Goal: Task Accomplishment & Management: Manage account settings

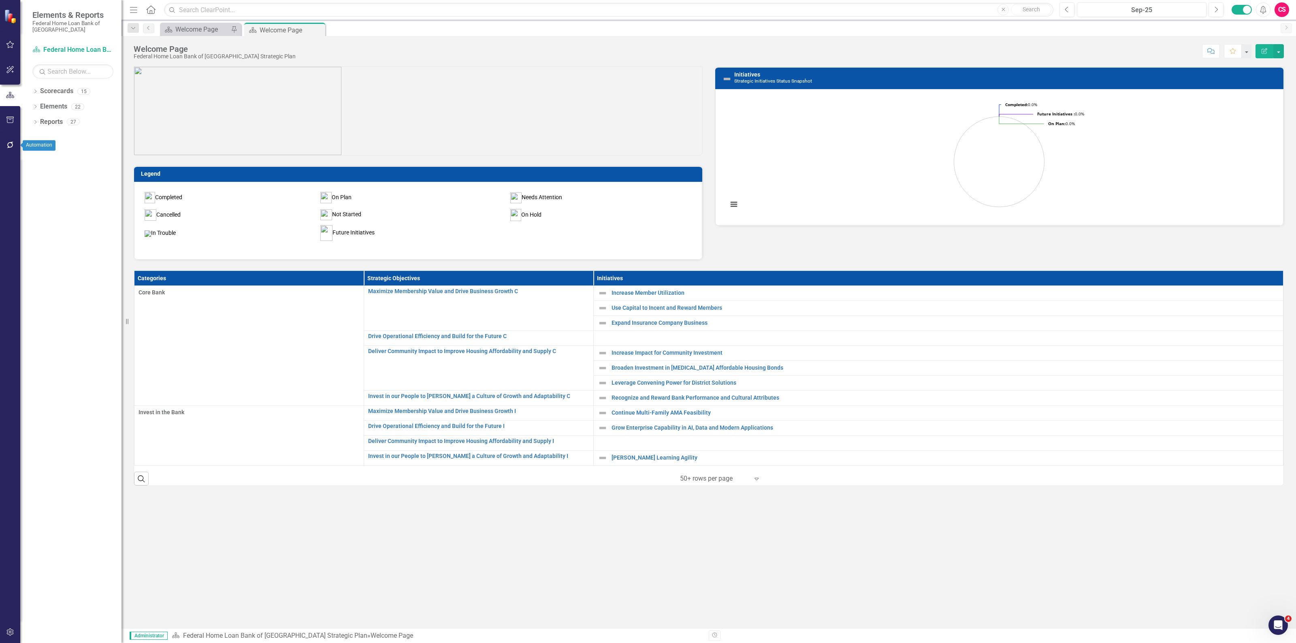
click at [11, 146] on icon "button" at bounding box center [10, 145] width 9 height 6
click at [51, 243] on link "Bulk Changes" at bounding box center [72, 245] width 81 height 9
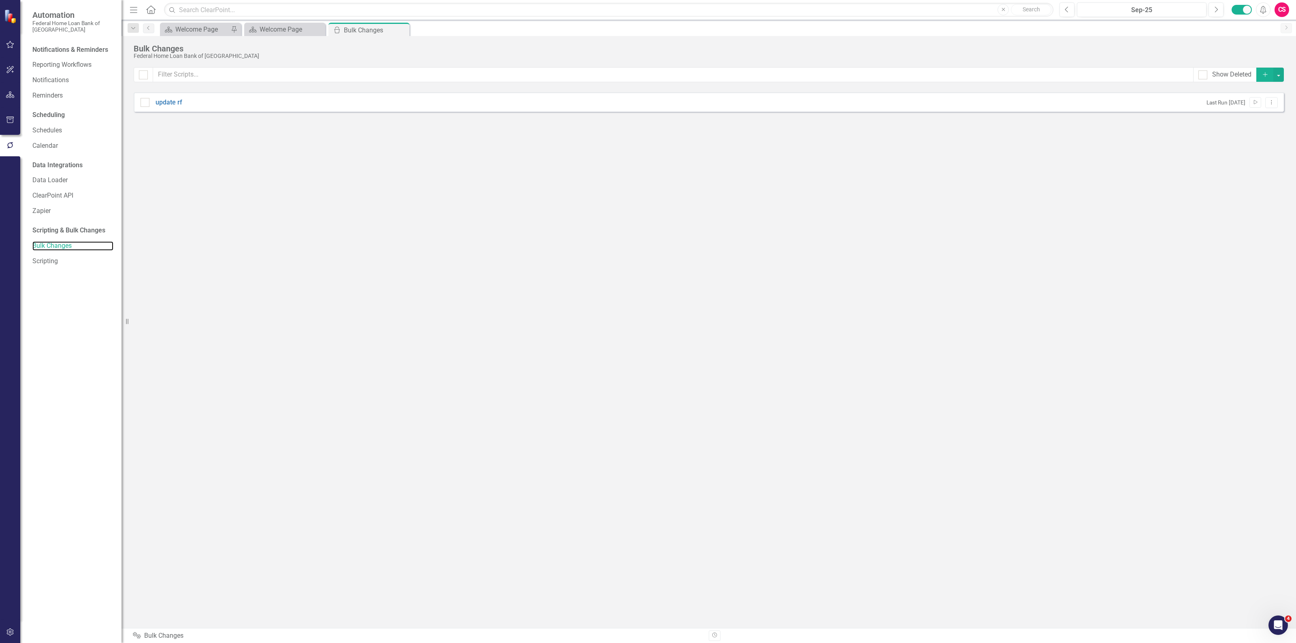
checkbox input "true"
checkbox input "false"
click at [46, 264] on link "Scripting" at bounding box center [72, 261] width 81 height 9
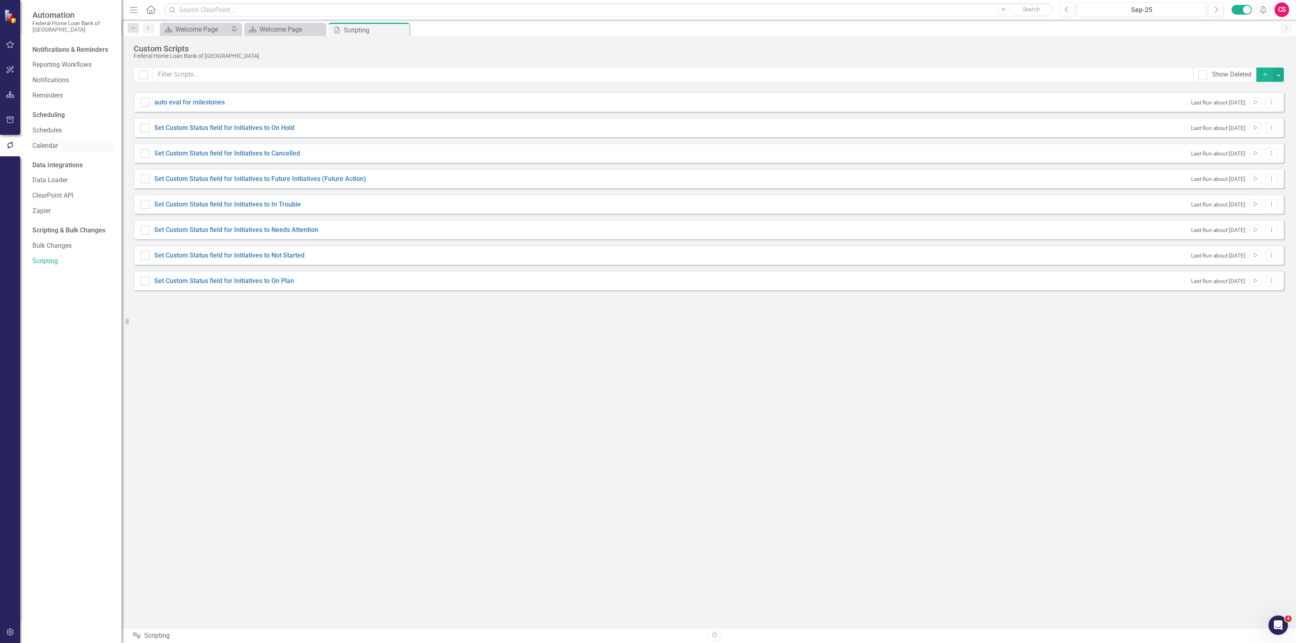
click at [43, 145] on link "Calendar" at bounding box center [72, 145] width 81 height 9
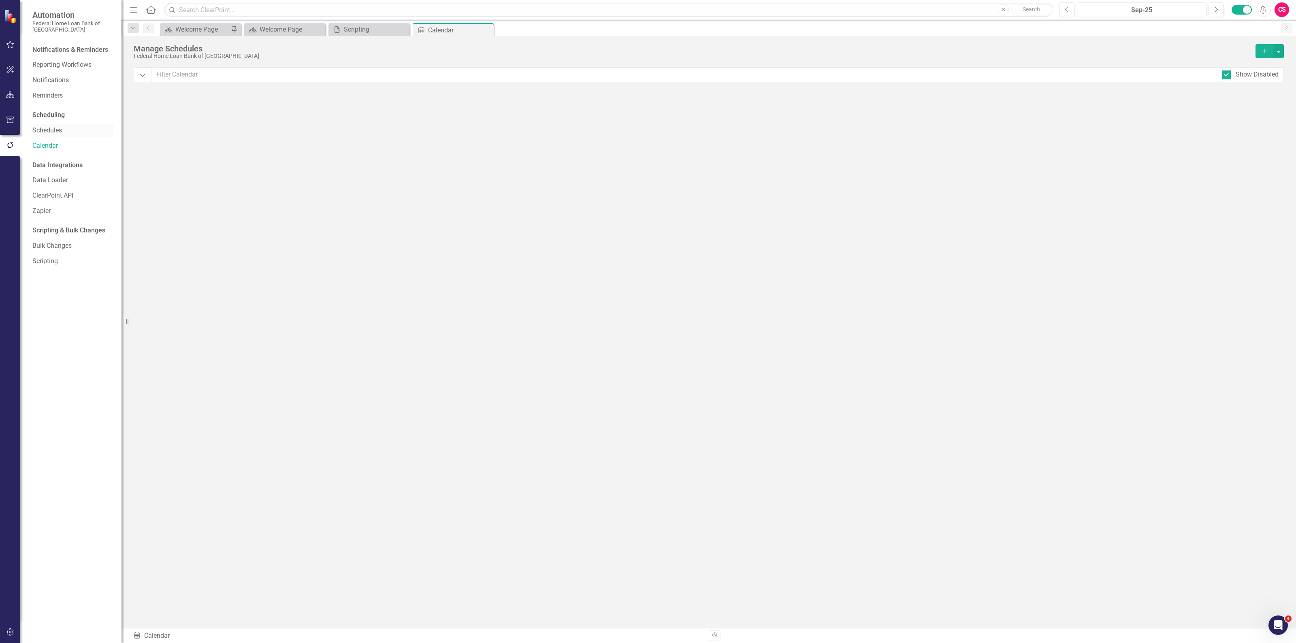
click at [42, 128] on link "Schedules" at bounding box center [72, 130] width 81 height 9
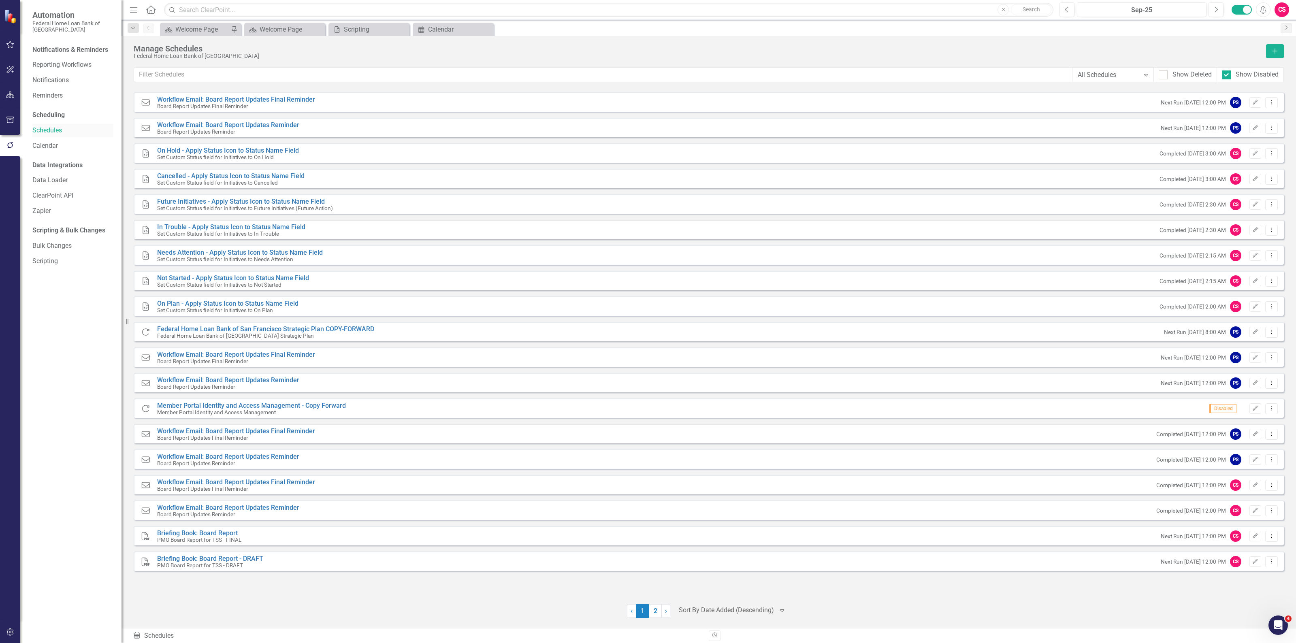
click at [53, 131] on link "Schedules" at bounding box center [72, 130] width 81 height 9
click at [1102, 77] on div "All Schedules" at bounding box center [1109, 74] width 62 height 9
click at [1068, 33] on div "Scorecard Welcome Page Pin Scorecard Welcome Page Close Scripting Scripting Clo…" at bounding box center [717, 29] width 1118 height 13
click at [326, 60] on div "Manage Schedules Federal Home Loan Bank of [GEOGRAPHIC_DATA] Add" at bounding box center [709, 55] width 1150 height 23
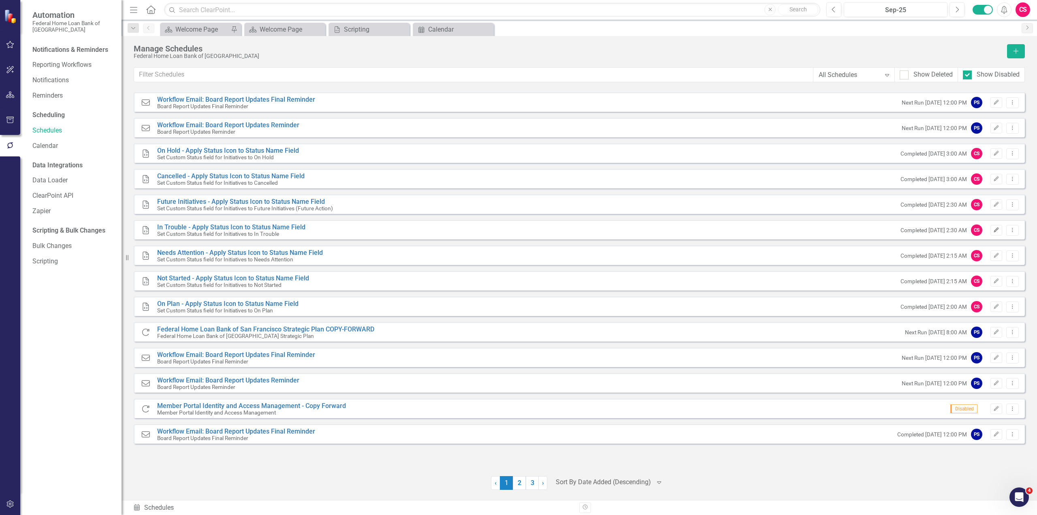
click at [990, 229] on button "Edit" at bounding box center [996, 230] width 12 height 11
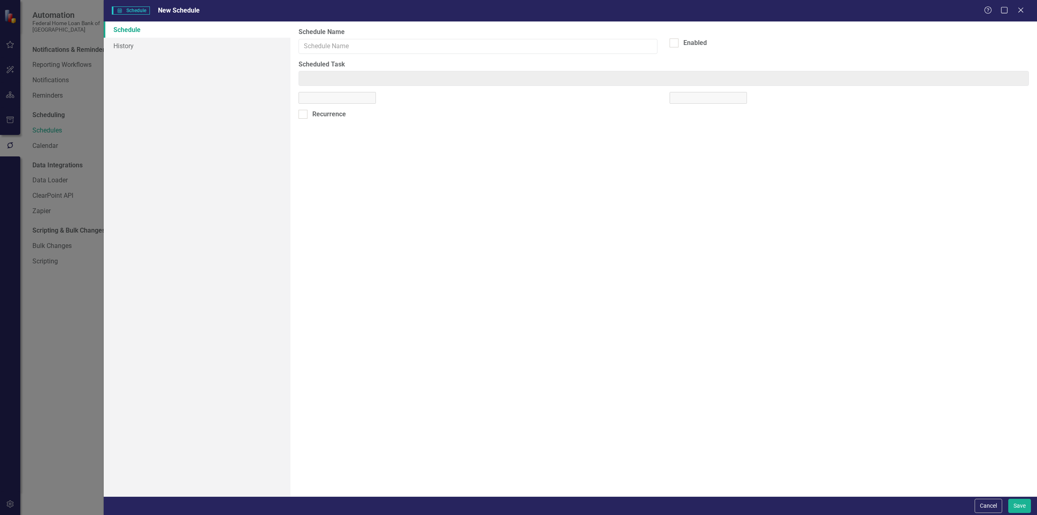
type input "In Trouble - Apply Status Icon to Status Name Field"
checkbox input "true"
type input "Custom Script: Set Custom Status field for Initiatives to In Trouble"
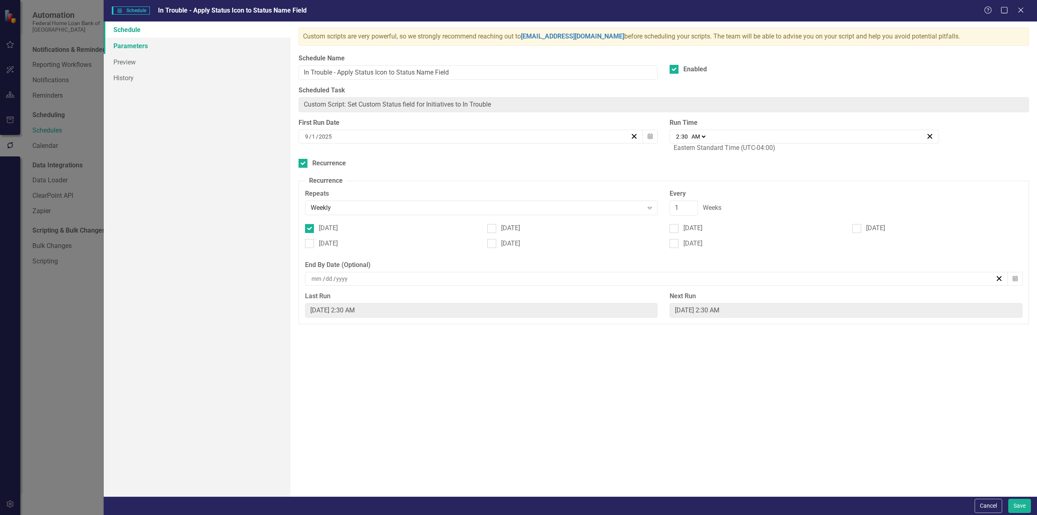
click at [165, 45] on link "Parameters" at bounding box center [197, 46] width 187 height 16
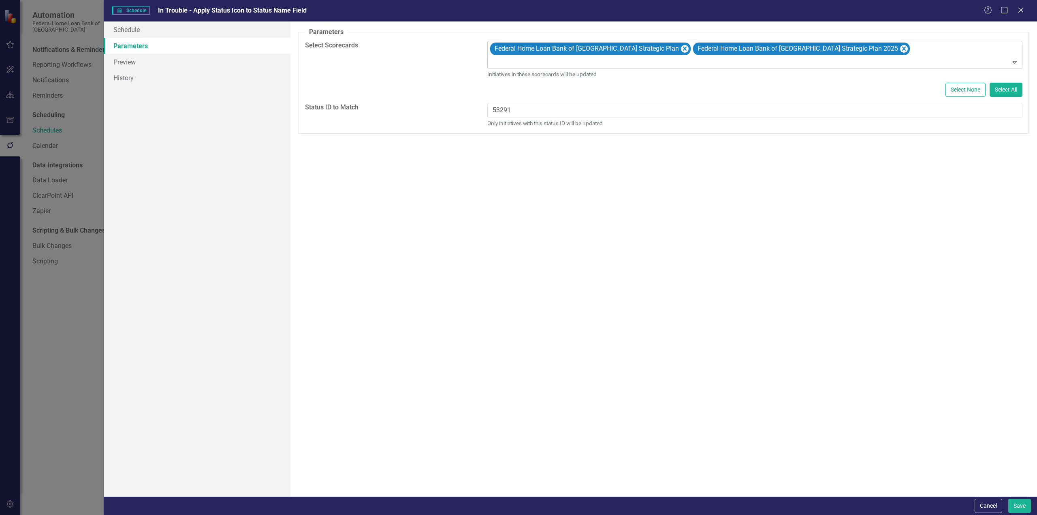
click at [520, 63] on div at bounding box center [755, 62] width 531 height 11
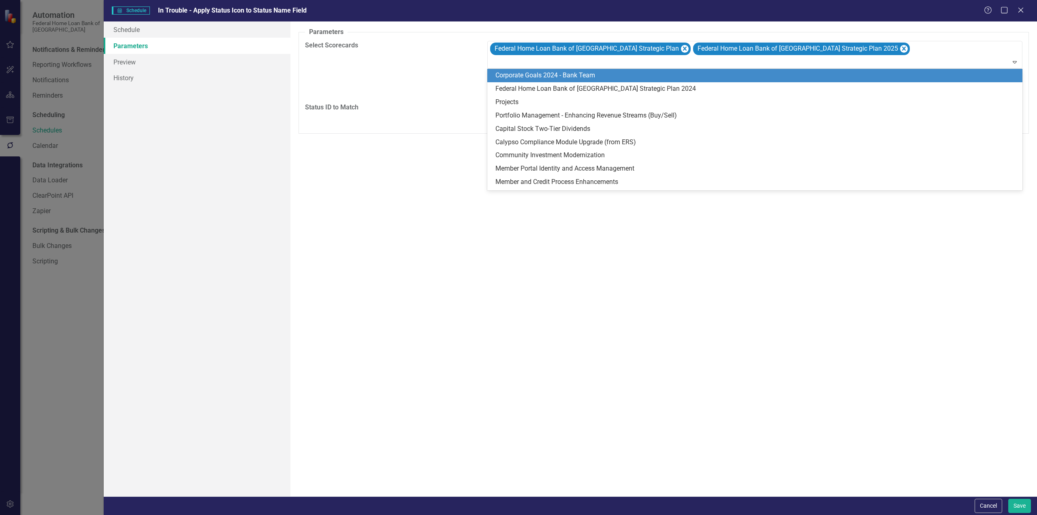
click at [406, 240] on div "A preview of the parameters (i.e., the changes you can make at runtime) for thi…" at bounding box center [663, 258] width 747 height 475
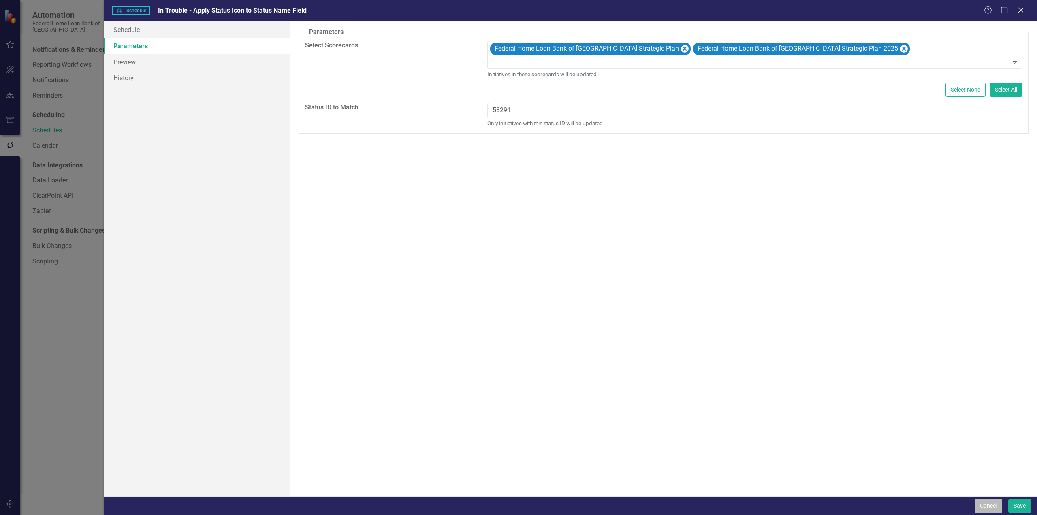
click at [981, 506] on button "Cancel" at bounding box center [989, 506] width 28 height 14
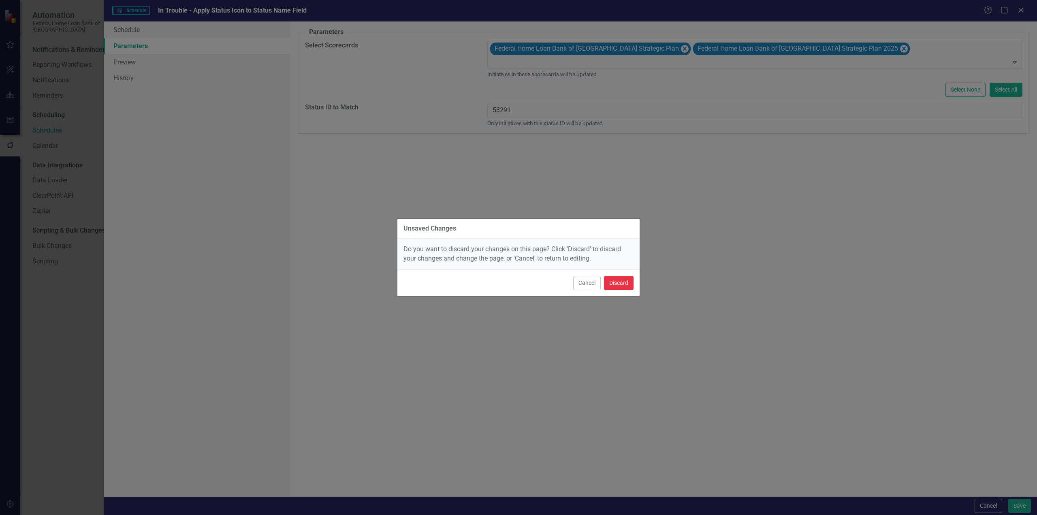
click at [615, 277] on button "Discard" at bounding box center [619, 283] width 30 height 14
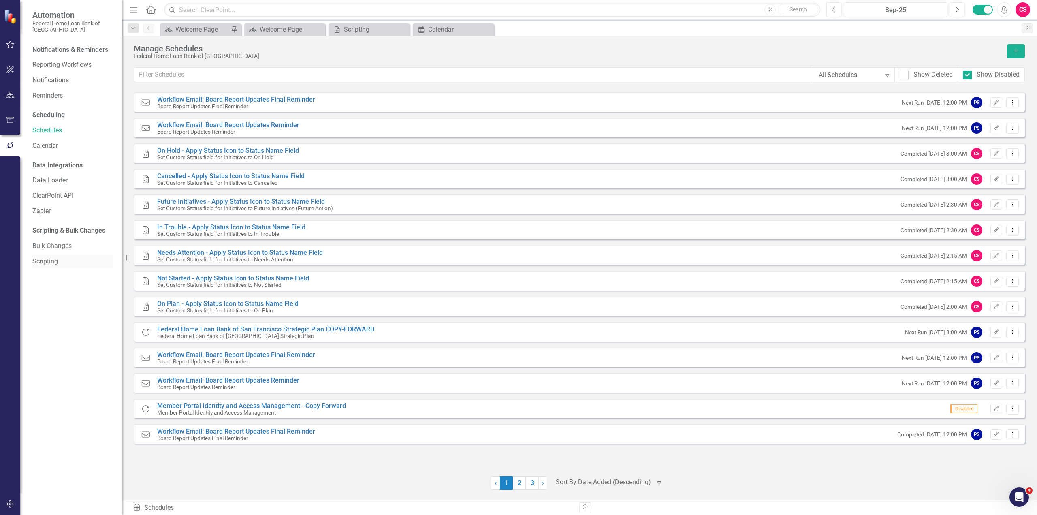
click at [53, 255] on div "Scripting" at bounding box center [72, 261] width 81 height 13
click at [47, 264] on link "Scripting" at bounding box center [72, 261] width 81 height 9
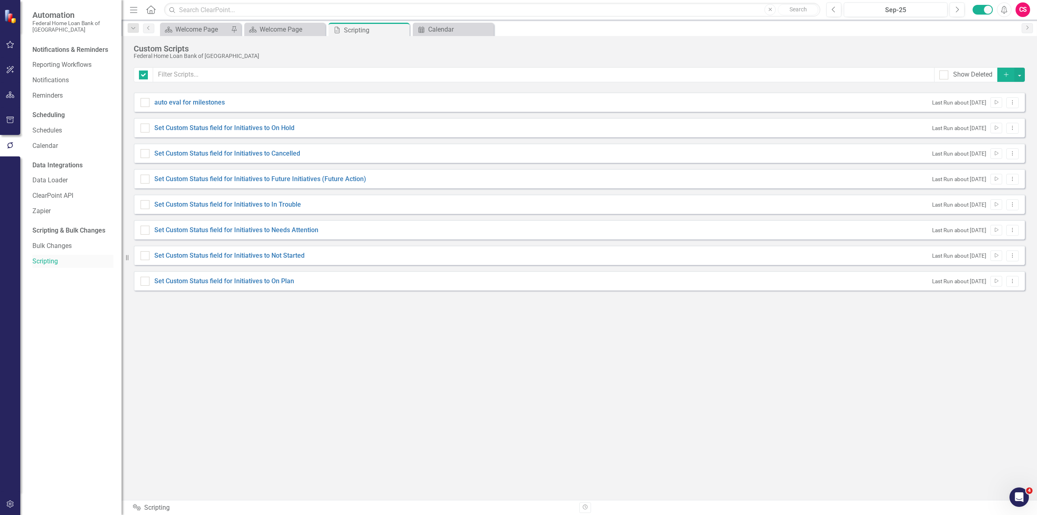
checkbox input "false"
click at [407, 398] on div "Show Deleted Add auto eval for milestones Last Run about [DATE] Run Script Drop…" at bounding box center [579, 278] width 891 height 422
click at [1014, 131] on button "Dropdown Menu" at bounding box center [1012, 128] width 13 height 11
click at [994, 156] on link "Edit Edit Script" at bounding box center [986, 156] width 65 height 15
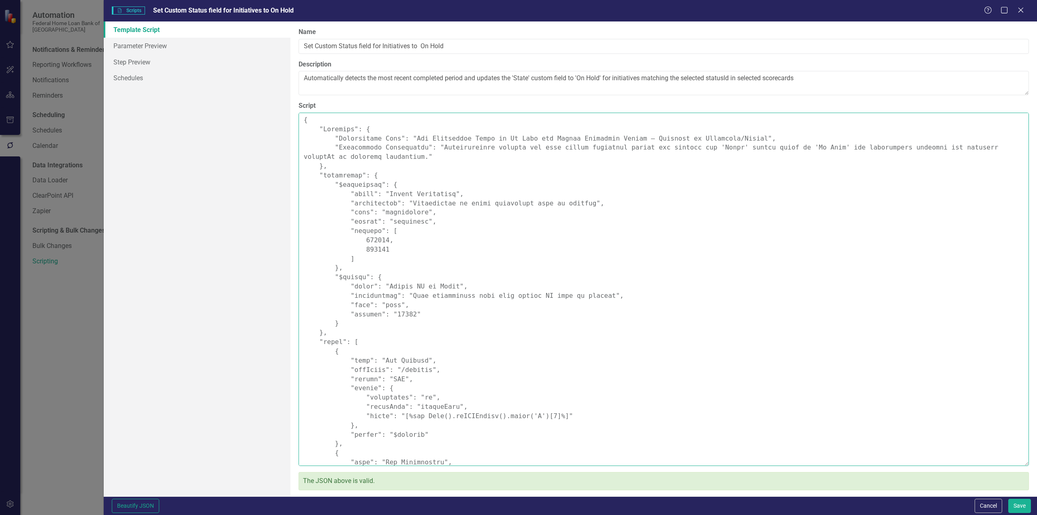
click at [394, 252] on textarea "Script" at bounding box center [664, 289] width 730 height 353
click at [983, 505] on button "Cancel" at bounding box center [989, 506] width 28 height 14
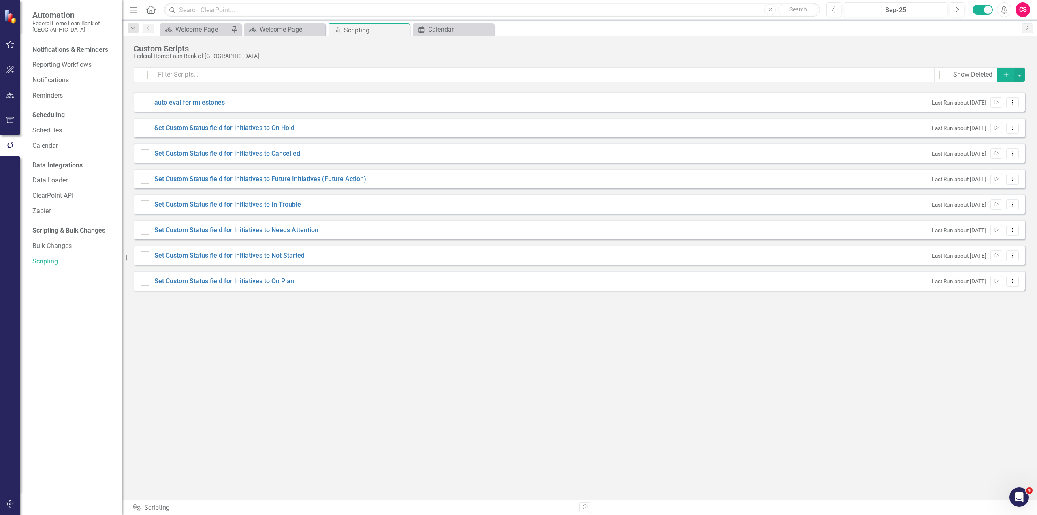
click at [5, 121] on button "button" at bounding box center [10, 120] width 18 height 17
click at [38, 55] on div "Templates Briefing Books HTML Exports Documents Briefing Books HTML Exports Pag…" at bounding box center [70, 279] width 101 height 472
click at [38, 59] on link "Briefing Books" at bounding box center [72, 62] width 81 height 9
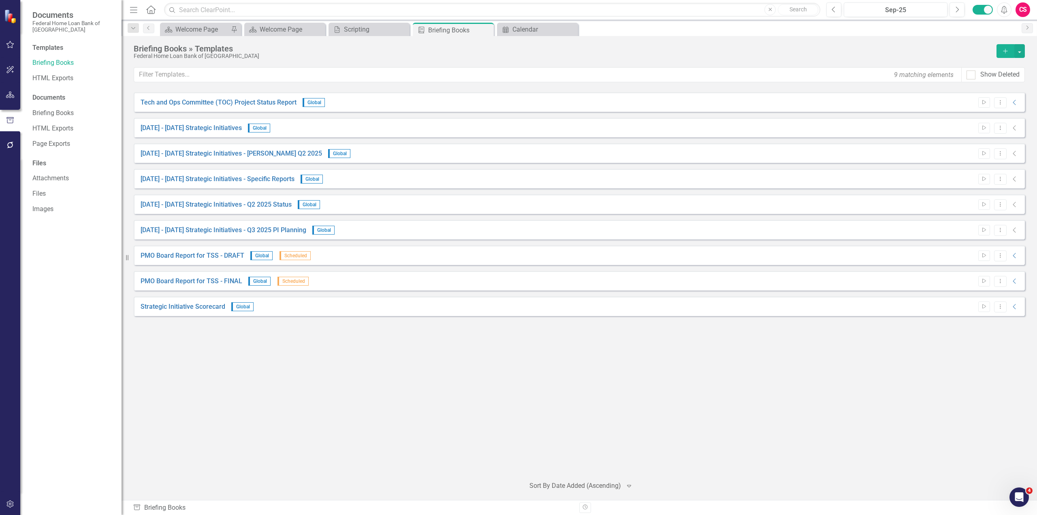
click at [211, 352] on div "Tech and Ops Committee (TOC) Project Status Report Global Start Dropdown Menu C…" at bounding box center [579, 280] width 891 height 377
click at [247, 403] on div "Tech and Ops Committee (TOC) Project Status Report Global Start Dropdown Menu C…" at bounding box center [579, 280] width 891 height 377
click at [15, 148] on button "button" at bounding box center [10, 145] width 18 height 17
click at [53, 63] on link "Reporting Workflows" at bounding box center [72, 64] width 81 height 9
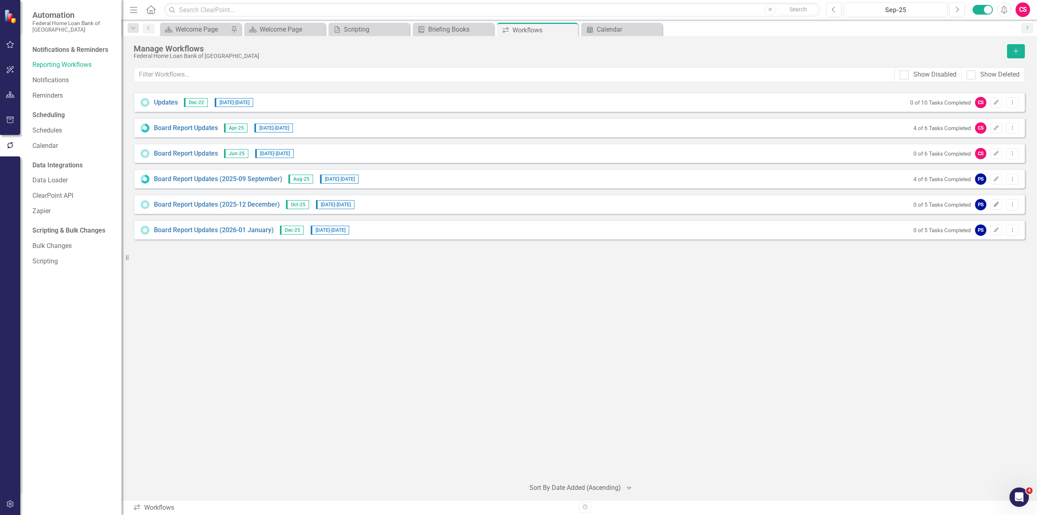
click at [999, 205] on icon "Edit" at bounding box center [996, 204] width 6 height 5
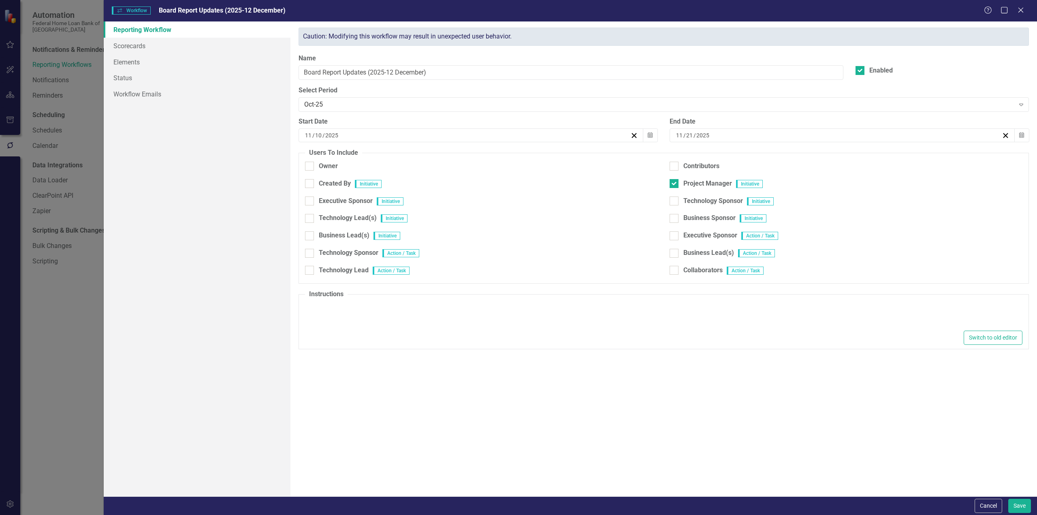
type textarea "<p>Please make updates to the Budget, Actuals to Date and Board Narrative for t…"
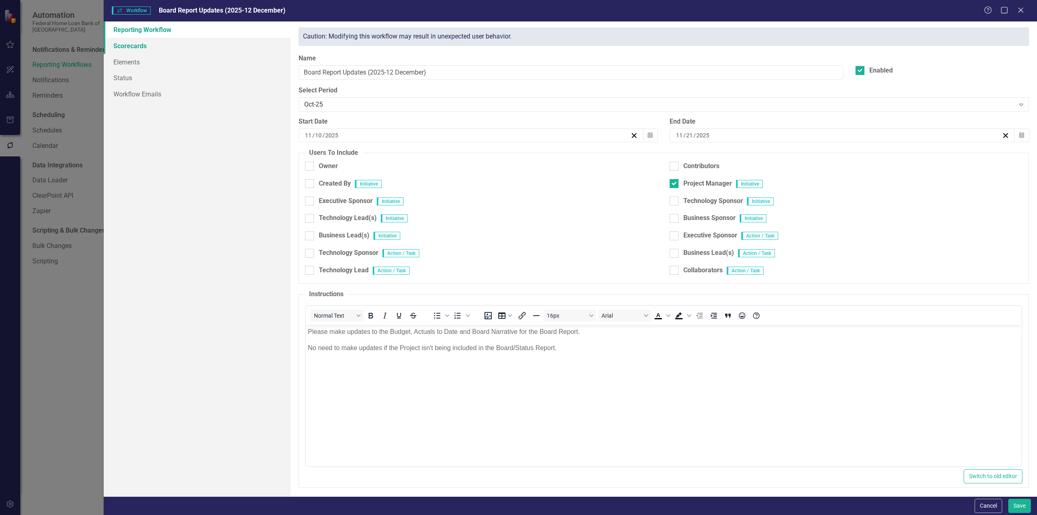
click at [163, 45] on link "Scorecards" at bounding box center [197, 46] width 187 height 16
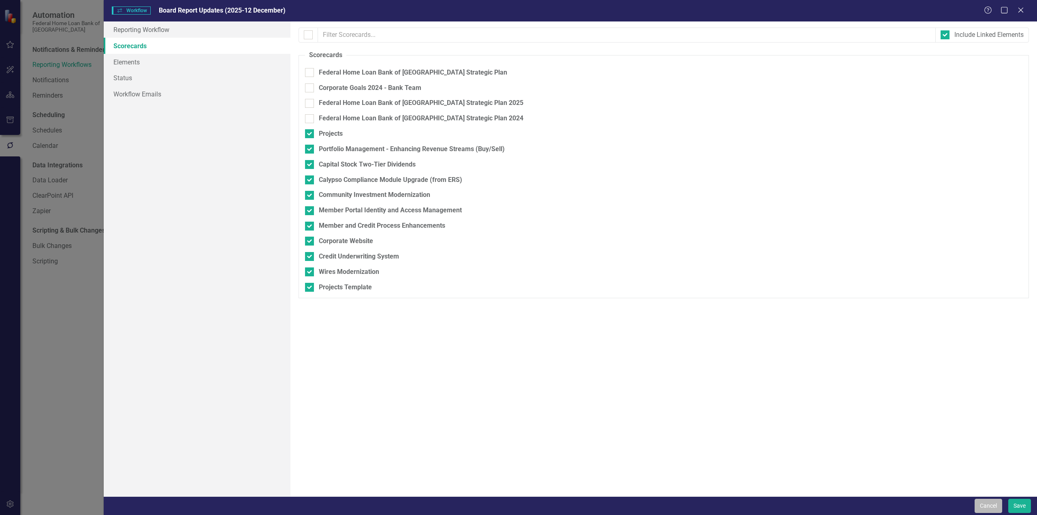
click at [977, 510] on button "Cancel" at bounding box center [989, 506] width 28 height 14
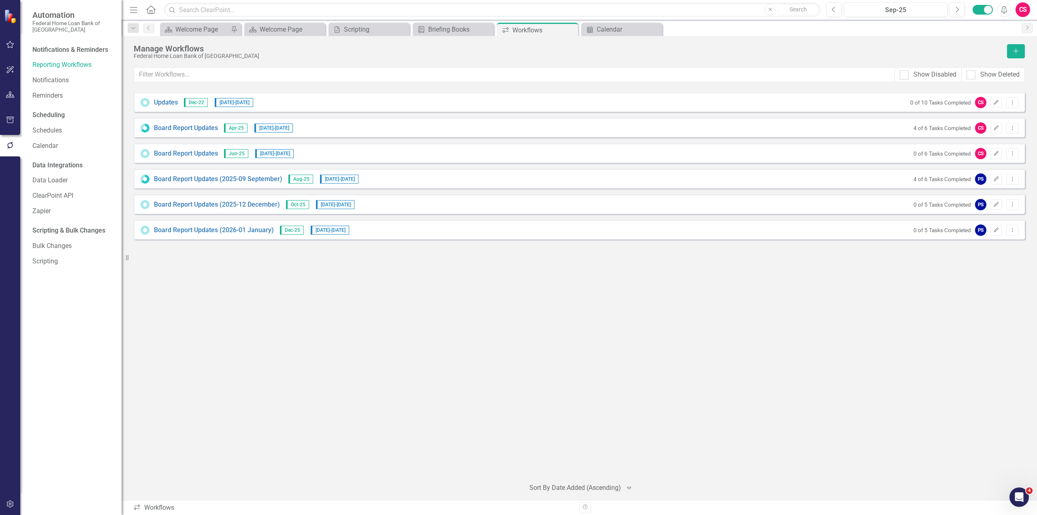
click at [16, 122] on button "button" at bounding box center [10, 120] width 18 height 17
click at [45, 115] on link "Briefing Books" at bounding box center [72, 113] width 81 height 9
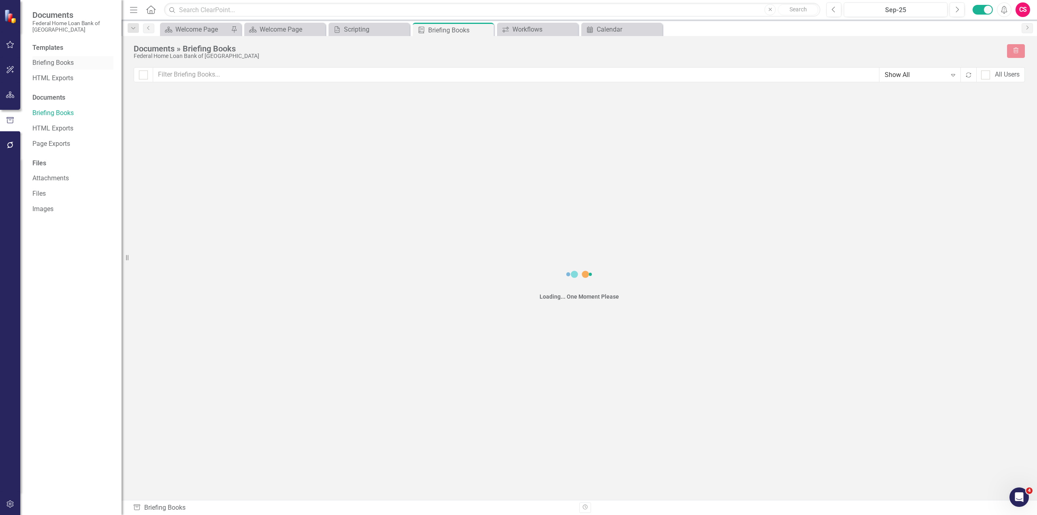
click at [51, 60] on link "Briefing Books" at bounding box center [72, 62] width 81 height 9
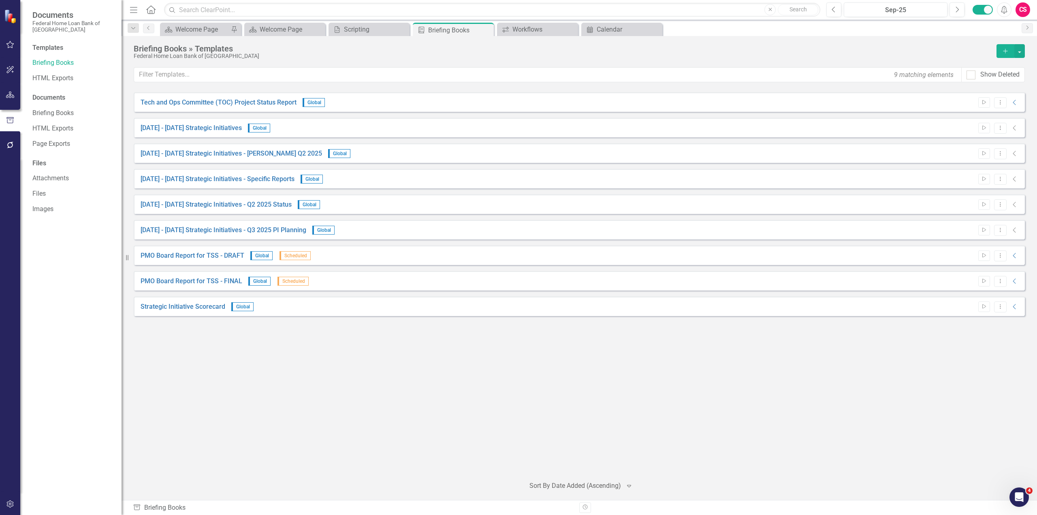
click at [464, 388] on div "Tech and Ops Committee (TOC) Project Status Report Global Start Dropdown Menu C…" at bounding box center [579, 280] width 891 height 377
click at [997, 231] on icon "Dropdown Menu" at bounding box center [1000, 229] width 7 height 5
click at [979, 266] on link "Edit Edit Template" at bounding box center [968, 273] width 75 height 15
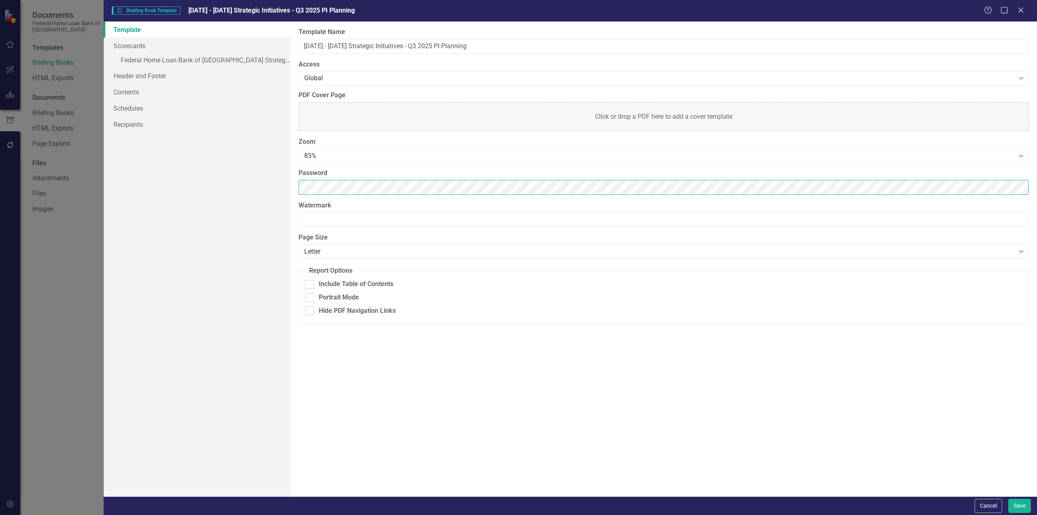
click at [257, 176] on div "Template Scorecards » Federal Home Loan Bank of San Francisco Strategic Plan He…" at bounding box center [570, 258] width 933 height 475
click at [234, 61] on link "» Federal Home Loan Bank of [GEOGRAPHIC_DATA] Strategic Plan" at bounding box center [197, 61] width 187 height 14
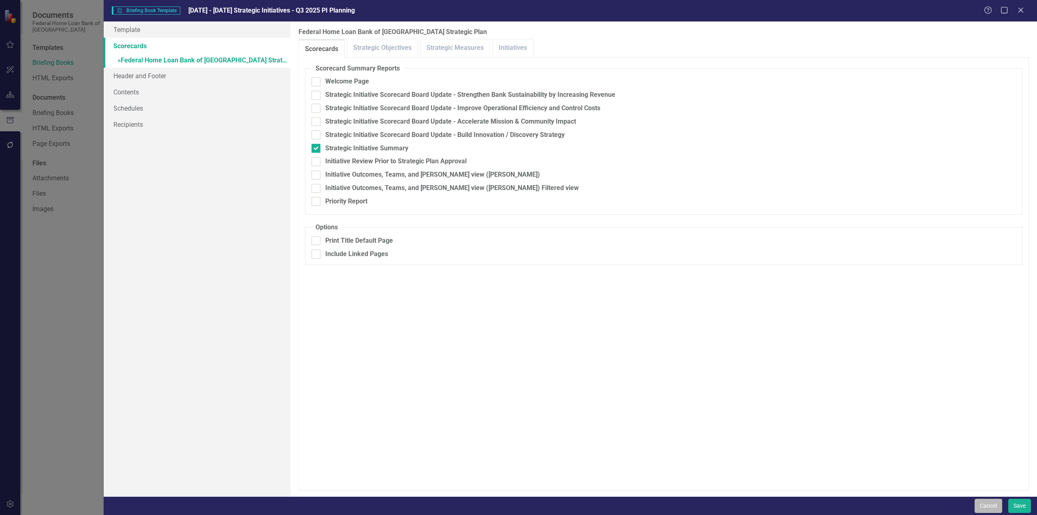
click at [992, 510] on button "Cancel" at bounding box center [989, 506] width 28 height 14
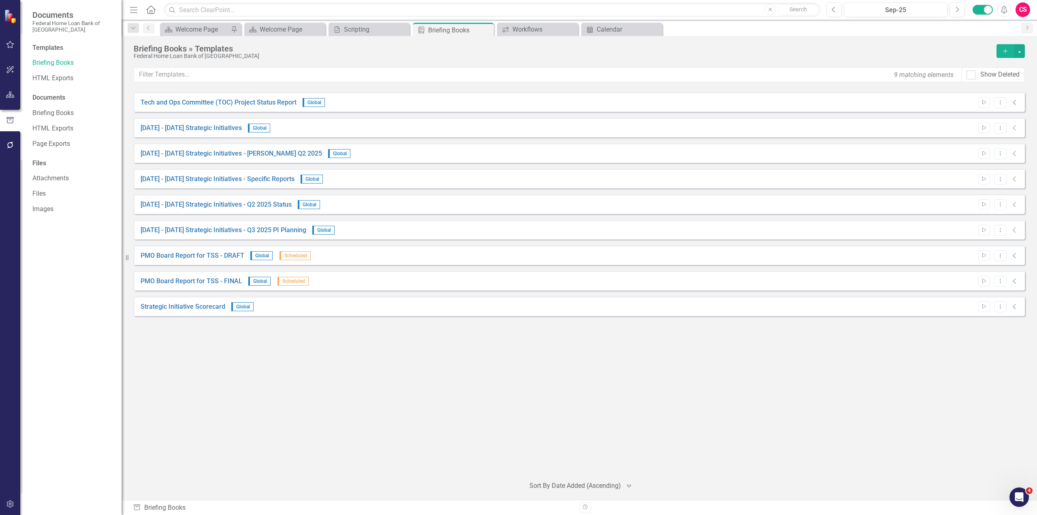
click at [758, 372] on div "Tech and Ops Committee (TOC) Project Status Report Global Start Dropdown Menu C…" at bounding box center [579, 280] width 891 height 377
click at [1005, 308] on button "Dropdown Menu" at bounding box center [1000, 306] width 13 height 11
click at [965, 349] on link "Edit Edit Template" at bounding box center [968, 350] width 75 height 15
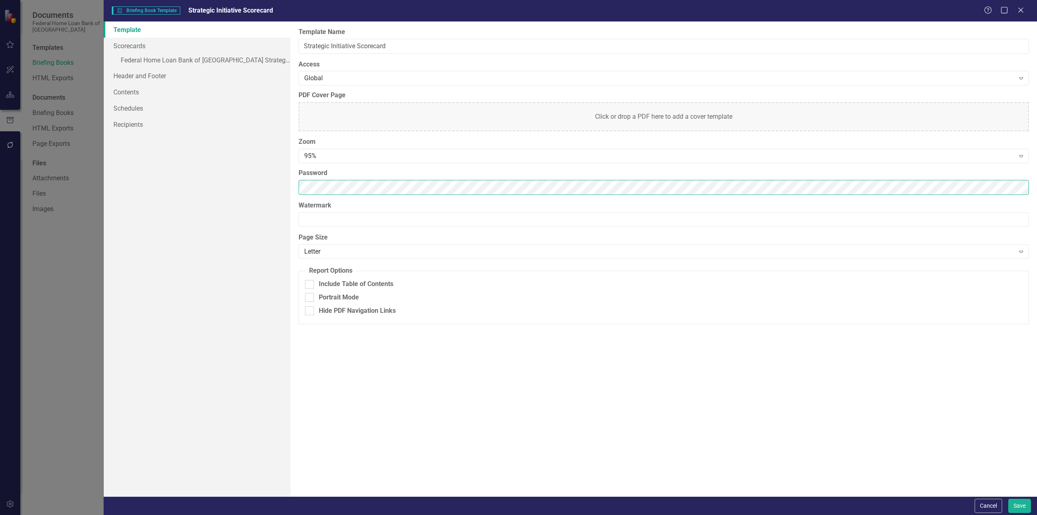
click at [216, 186] on div "Template Scorecards » Federal Home Loan Bank of San Francisco Strategic Plan He…" at bounding box center [570, 258] width 933 height 475
click at [230, 55] on link "» Federal Home Loan Bank of [GEOGRAPHIC_DATA] Strategic Plan" at bounding box center [197, 61] width 187 height 14
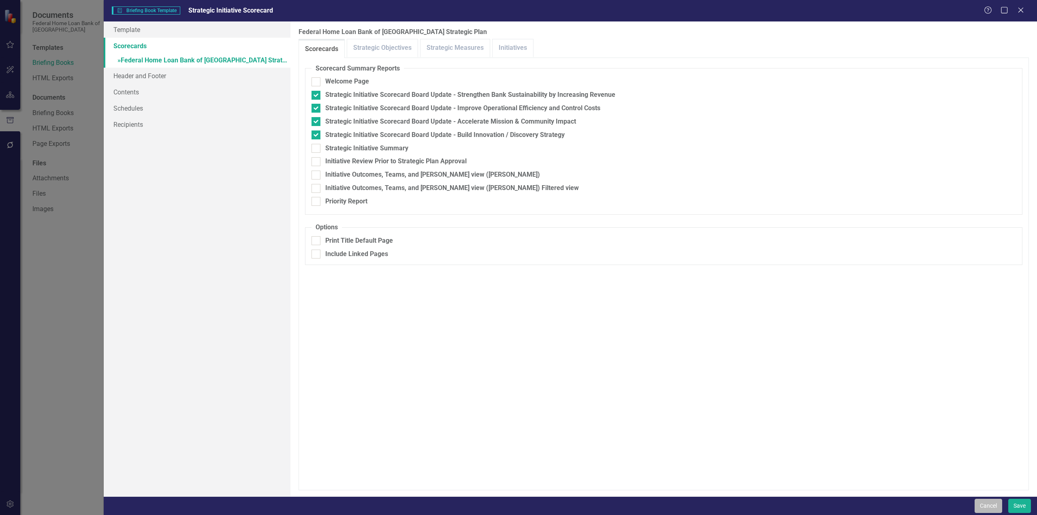
click at [995, 504] on button "Cancel" at bounding box center [989, 506] width 28 height 14
